Goal: Task Accomplishment & Management: Use online tool/utility

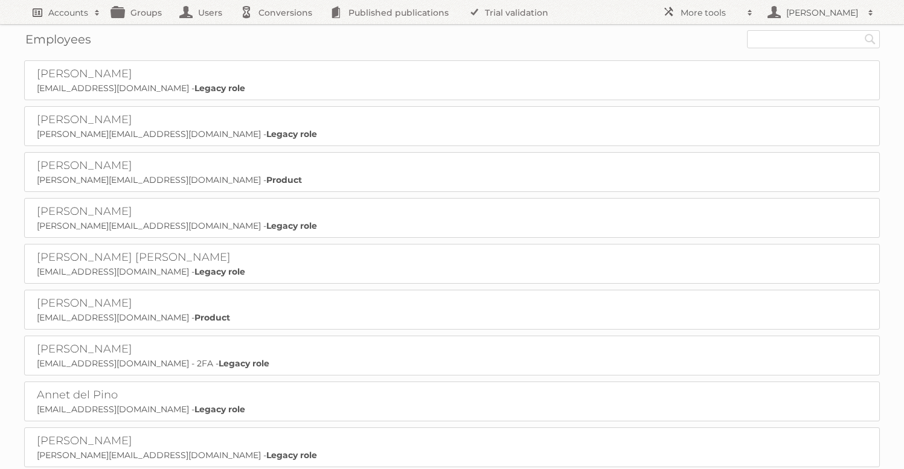
click at [52, 9] on h2 "Accounts" at bounding box center [68, 13] width 40 height 12
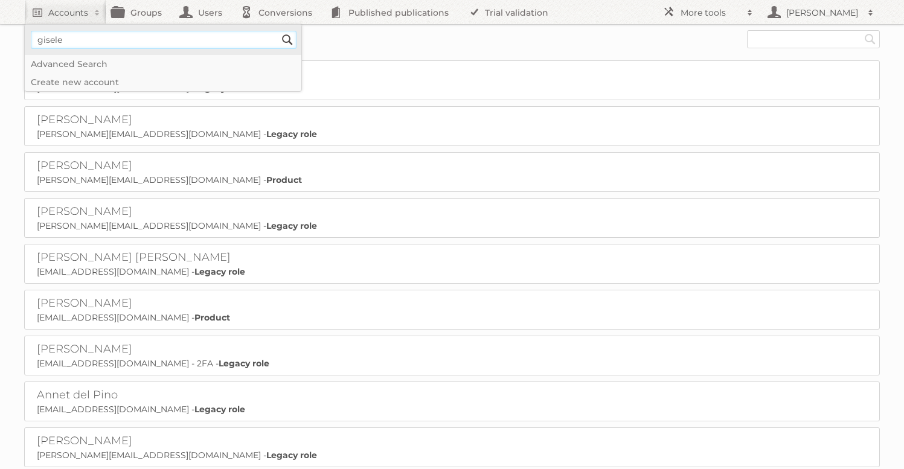
type input"] "gisele"
click at [278, 31] on input "Search" at bounding box center [287, 40] width 18 height 18
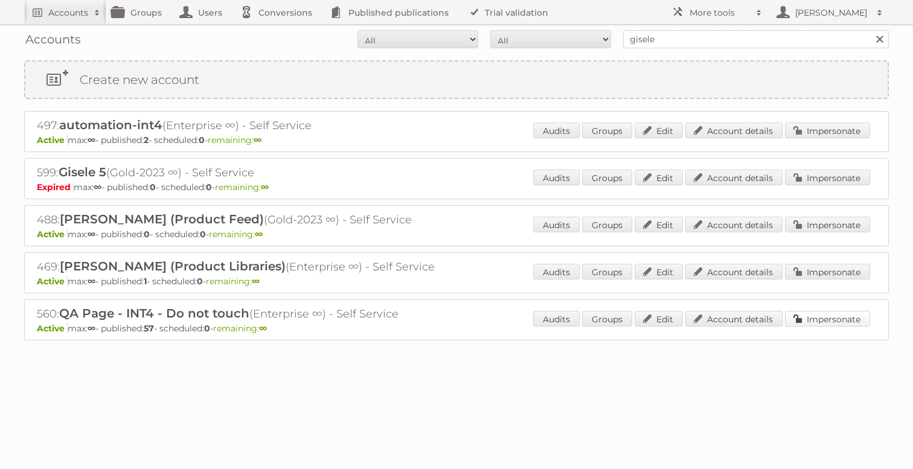
click at [820, 319] on link "Impersonate" at bounding box center [827, 319] width 85 height 16
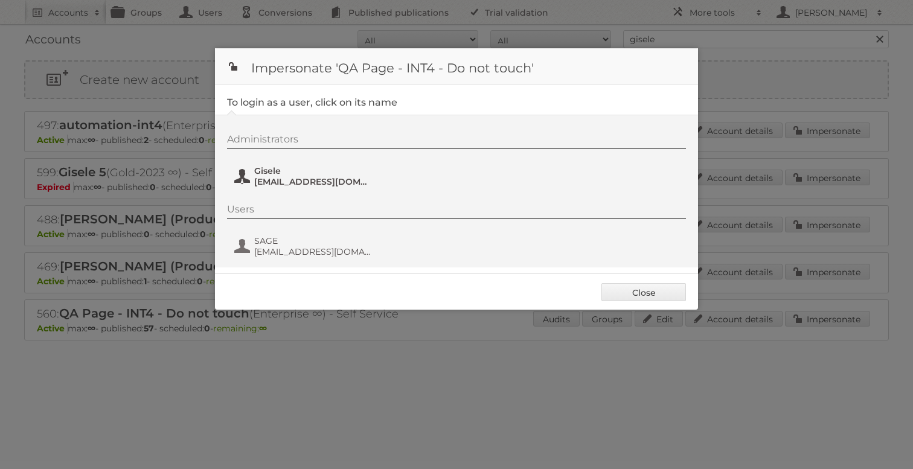
click at [270, 178] on span "[EMAIL_ADDRESS][DOMAIN_NAME]" at bounding box center [312, 181] width 117 height 11
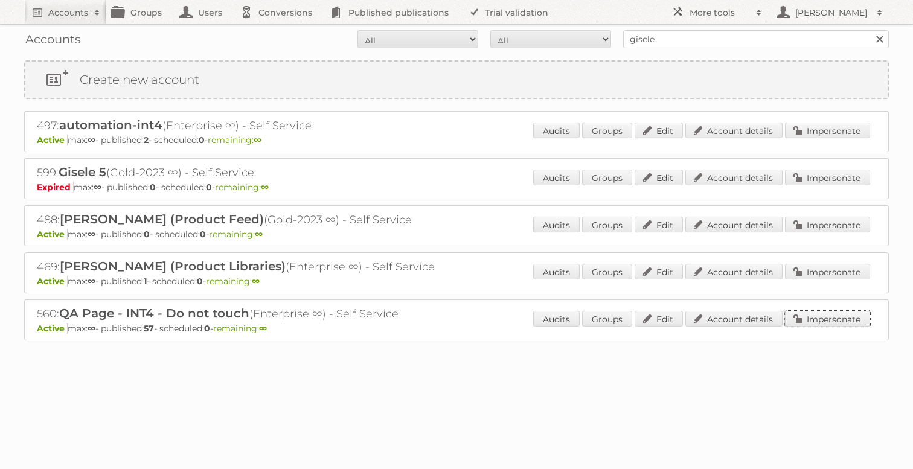
drag, startPoint x: 840, startPoint y: 315, endPoint x: 802, endPoint y: 311, distance: 38.9
click at [840, 315] on link "Impersonate" at bounding box center [827, 319] width 85 height 16
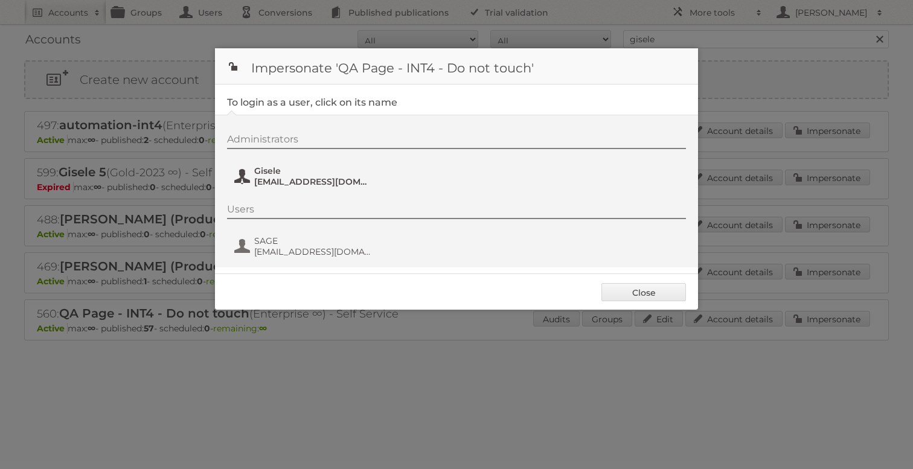
click at [301, 184] on span "[EMAIL_ADDRESS][DOMAIN_NAME]" at bounding box center [312, 181] width 117 height 11
